Goal: Understand process/instructions

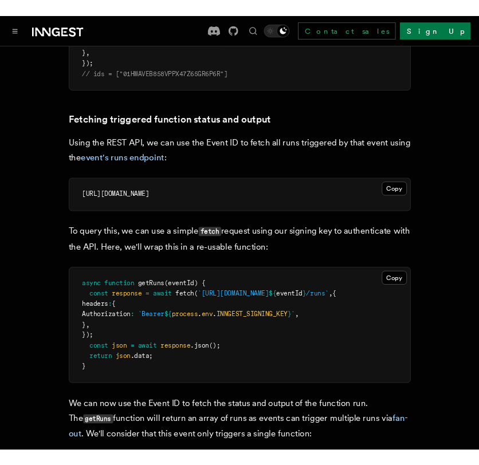
scroll to position [676, 0]
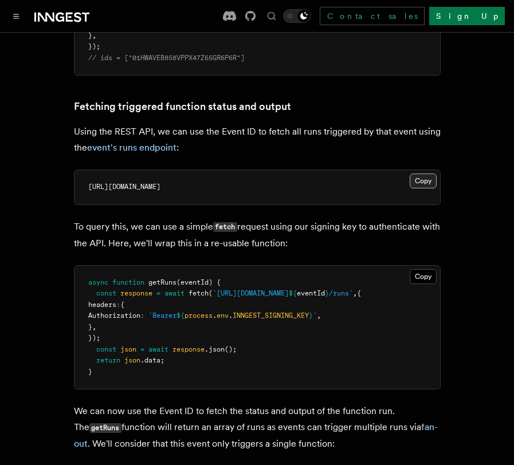
click at [434, 174] on button "Copy Copied" at bounding box center [423, 181] width 27 height 15
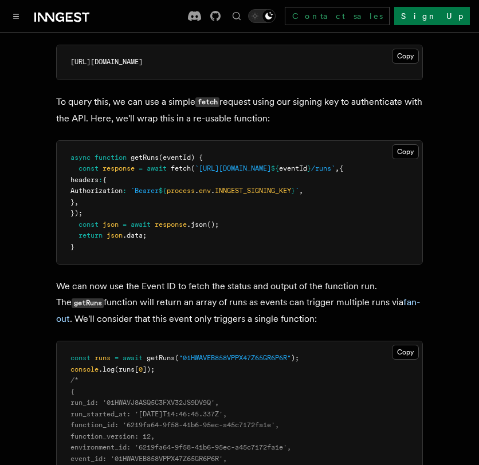
scroll to position [798, 0]
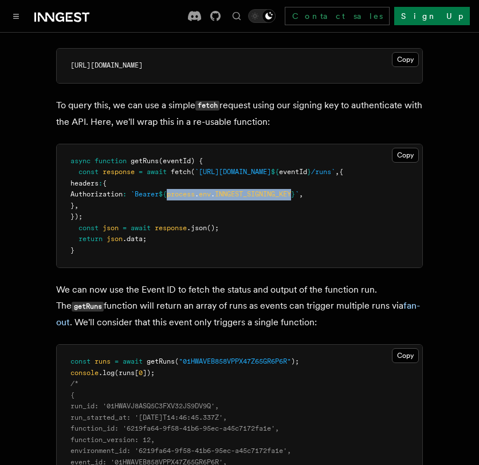
drag, startPoint x: 199, startPoint y: 178, endPoint x: 324, endPoint y: 176, distance: 125.5
click at [303, 190] on span "Authorization : `Bearer ${ process . env . INNGEST_SIGNING_KEY } ` ," at bounding box center [186, 194] width 233 height 8
click at [279, 201] on pre "async function getRuns (eventId) { const response = await fetch ( `[URL][DOMAIN…" at bounding box center [240, 206] width 366 height 124
drag, startPoint x: 92, startPoint y: 182, endPoint x: 340, endPoint y: 182, distance: 247.5
click at [340, 182] on pre "async function getRuns (eventId) { const response = await fetch ( `[URL][DOMAIN…" at bounding box center [240, 206] width 366 height 124
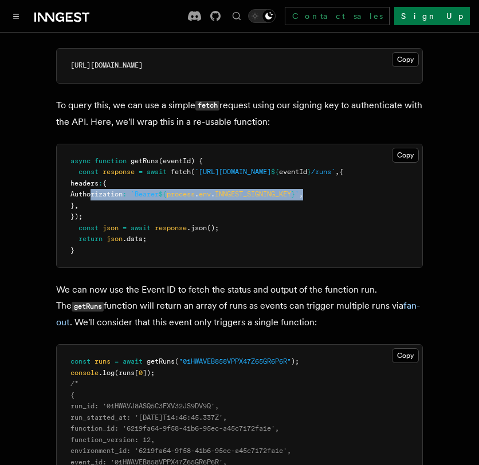
copy span "Authorization : `Bearer ${ process . env . INNGEST_SIGNING_KEY } ` ,"
click at [291, 190] on span "INNGEST_SIGNING_KEY" at bounding box center [253, 194] width 76 height 8
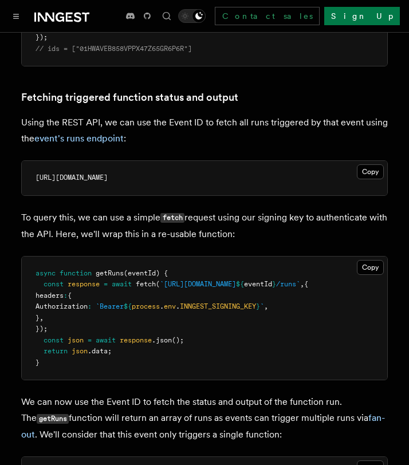
scroll to position [686, 0]
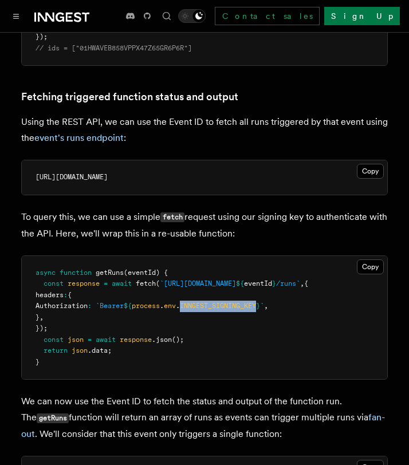
drag, startPoint x: 213, startPoint y: 292, endPoint x: 291, endPoint y: 292, distance: 77.4
click at [256, 302] on span "INNGEST_SIGNING_KEY" at bounding box center [218, 306] width 76 height 8
copy span "INNGEST_SIGNING_KEY"
